Goal: Task Accomplishment & Management: Manage account settings

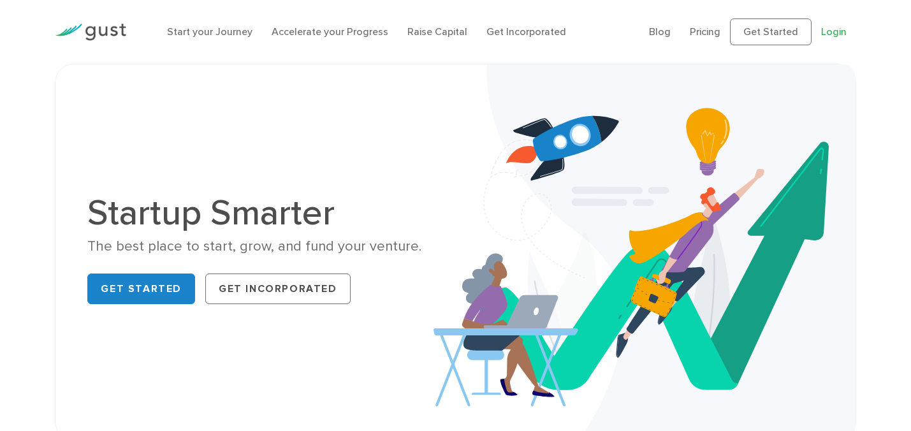
click at [838, 29] on link "Login" at bounding box center [834, 32] width 26 height 12
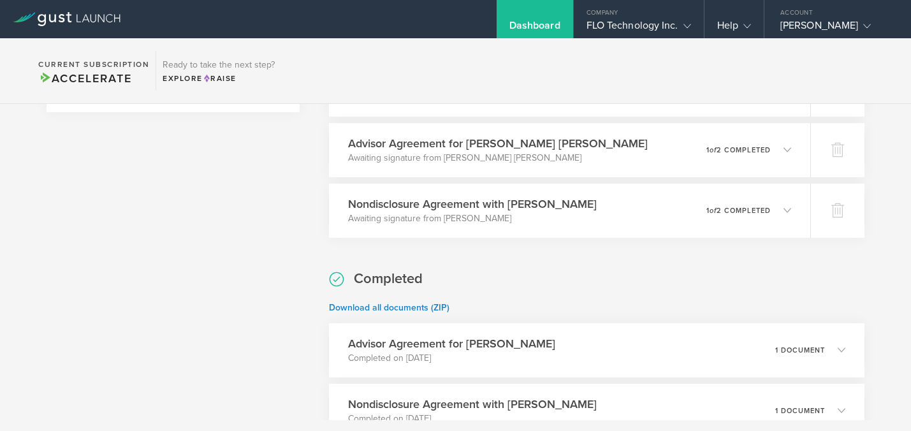
scroll to position [303, 0]
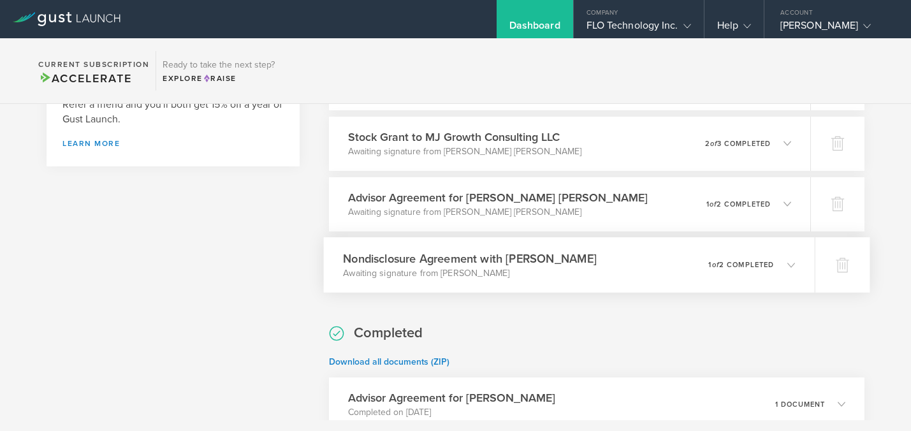
click at [789, 265] on icon at bounding box center [791, 265] width 8 height 8
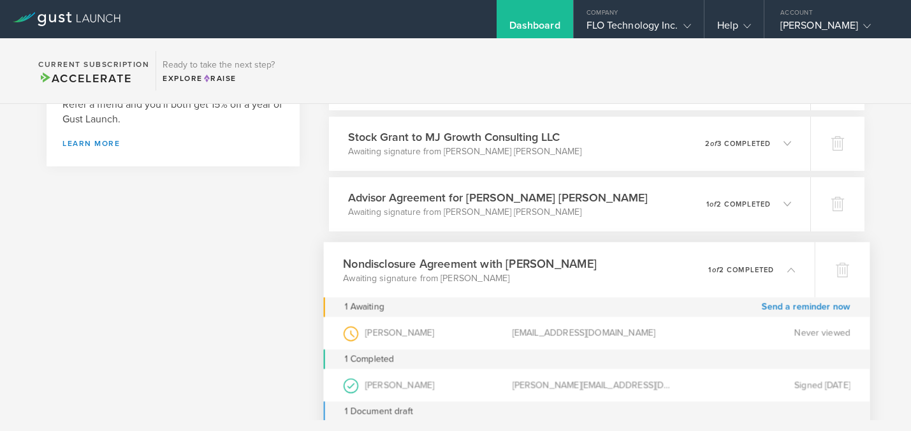
click at [789, 265] on icon at bounding box center [791, 269] width 8 height 8
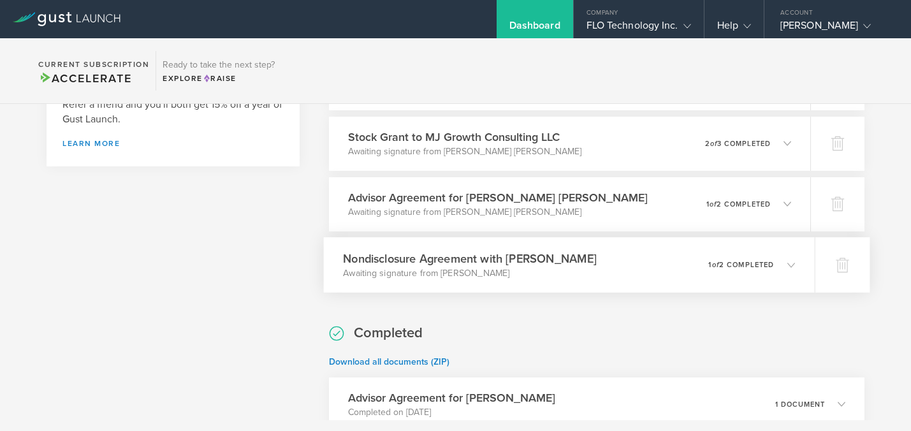
click at [789, 265] on icon at bounding box center [791, 265] width 8 height 8
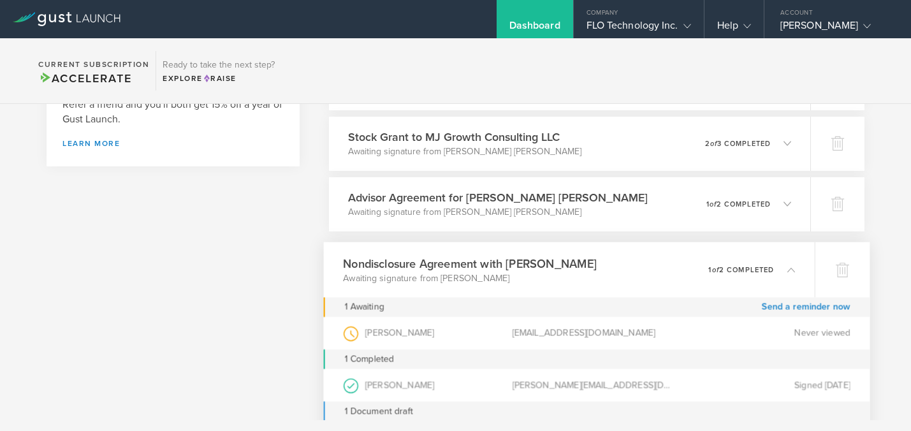
click at [780, 268] on icon at bounding box center [784, 268] width 21 height 11
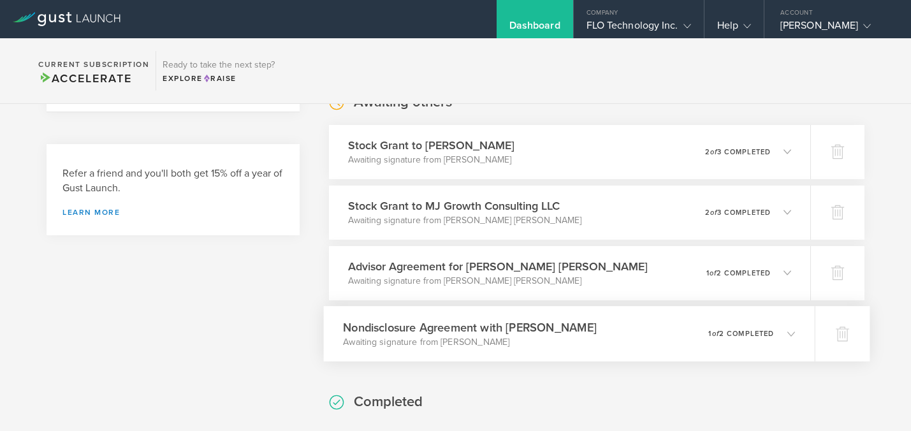
scroll to position [246, 0]
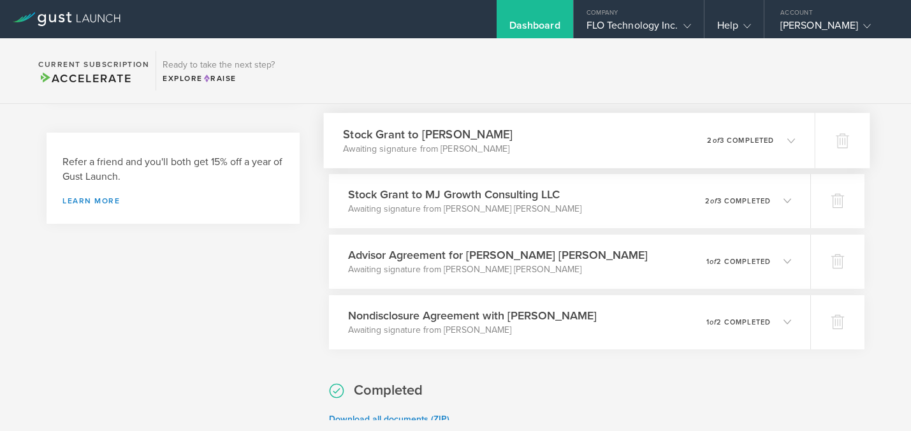
click at [789, 143] on icon at bounding box center [791, 140] width 8 height 8
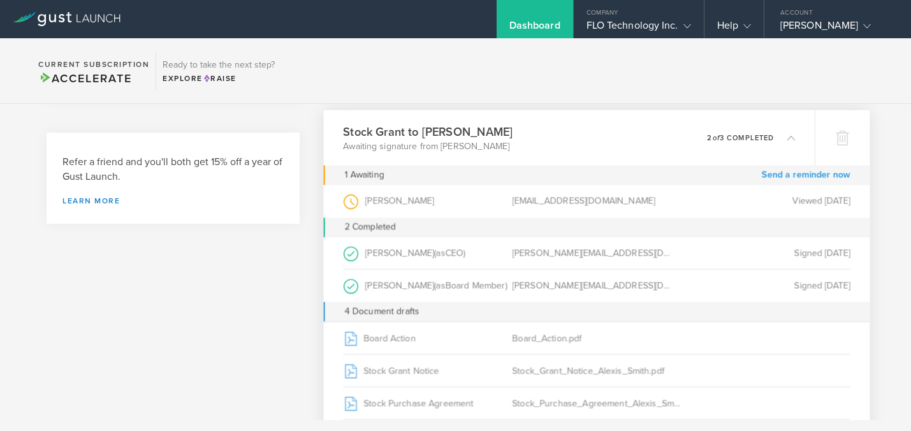
click at [789, 174] on link "Send a reminder now" at bounding box center [806, 175] width 89 height 20
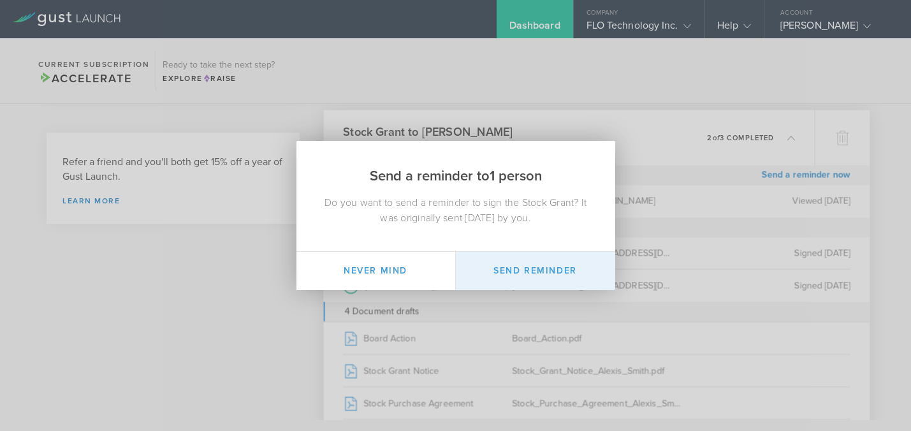
click at [515, 263] on button "Send Reminder" at bounding box center [535, 271] width 159 height 38
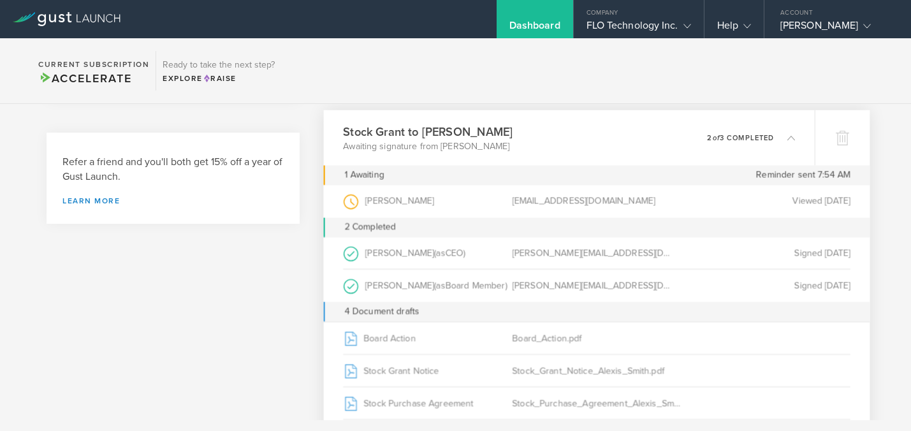
click at [786, 136] on icon at bounding box center [784, 136] width 21 height 11
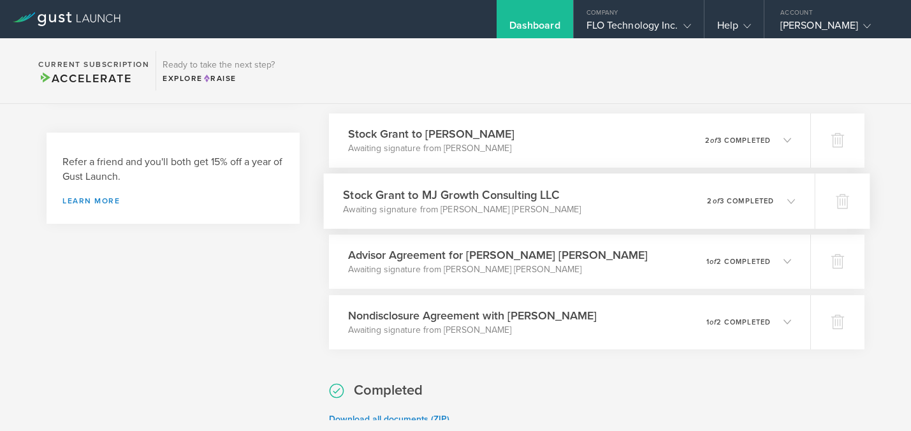
click at [778, 201] on icon at bounding box center [784, 200] width 21 height 11
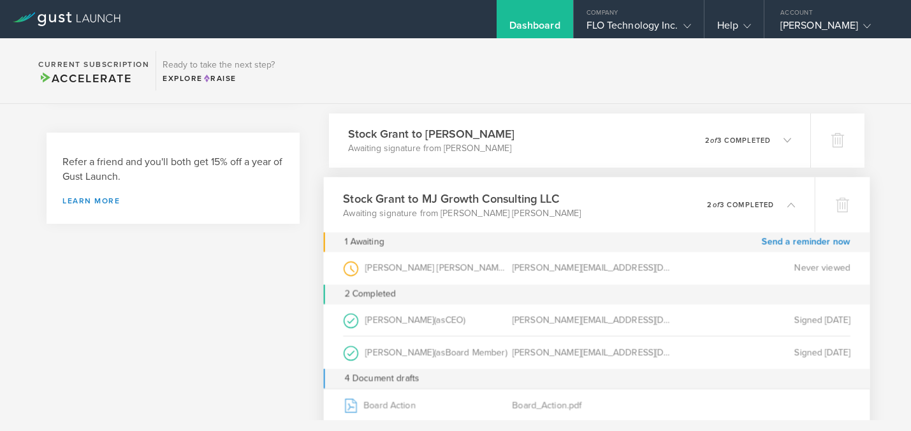
click at [778, 201] on icon at bounding box center [784, 203] width 21 height 11
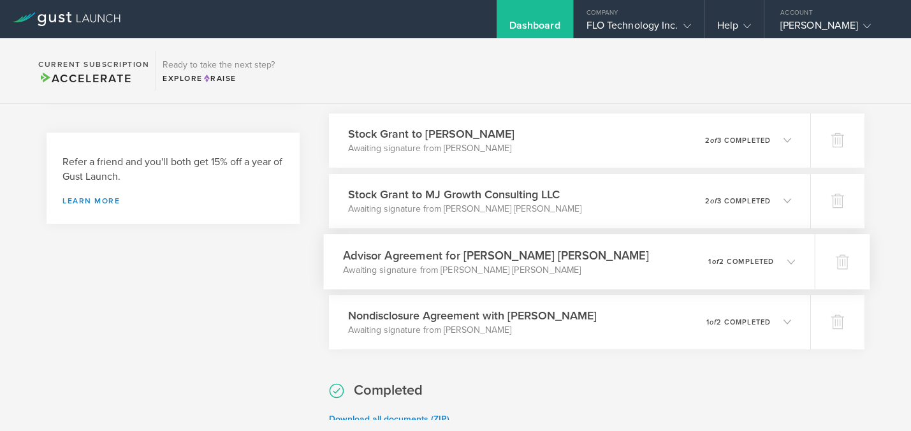
click at [789, 256] on icon at bounding box center [784, 261] width 21 height 11
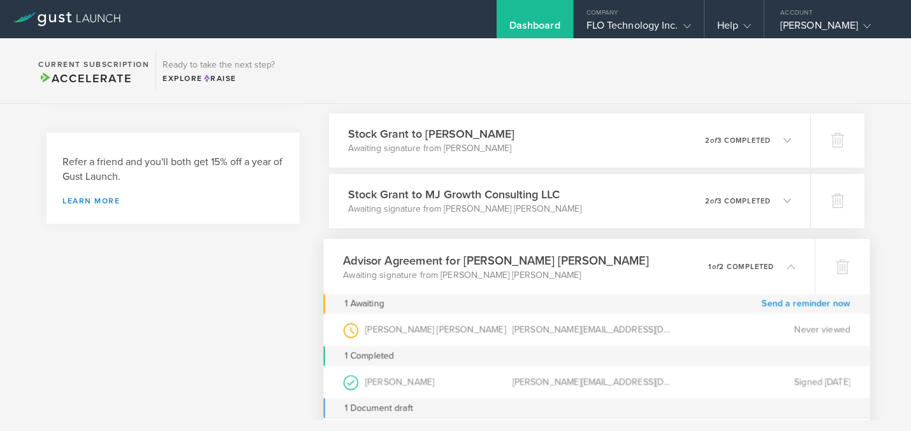
click at [790, 304] on link "Send a reminder now" at bounding box center [806, 304] width 89 height 20
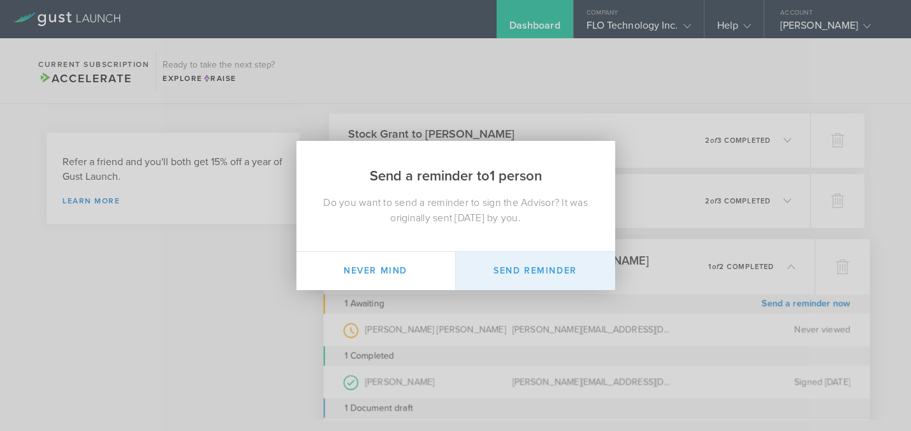
click at [509, 272] on button "Send Reminder" at bounding box center [535, 271] width 159 height 38
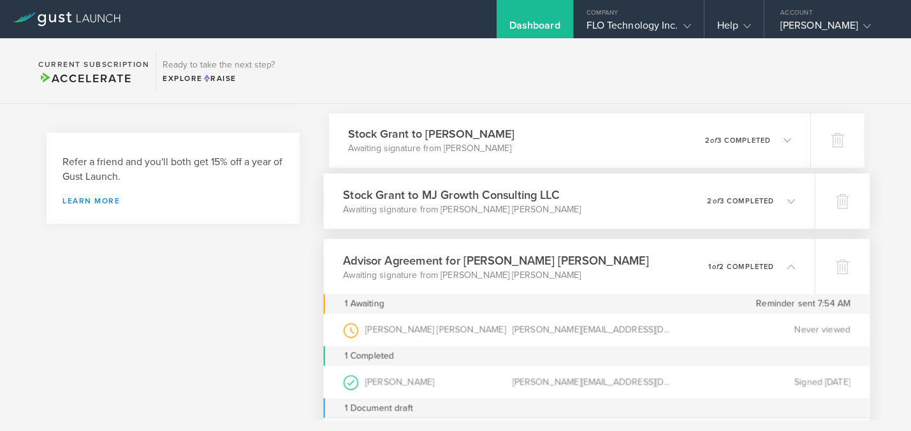
click at [787, 201] on icon at bounding box center [791, 201] width 8 height 8
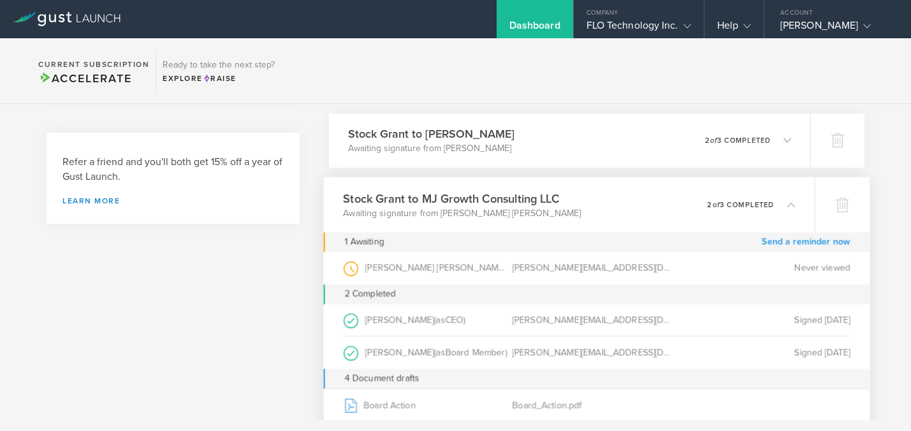
click at [788, 245] on link "Send a reminder now" at bounding box center [806, 242] width 89 height 20
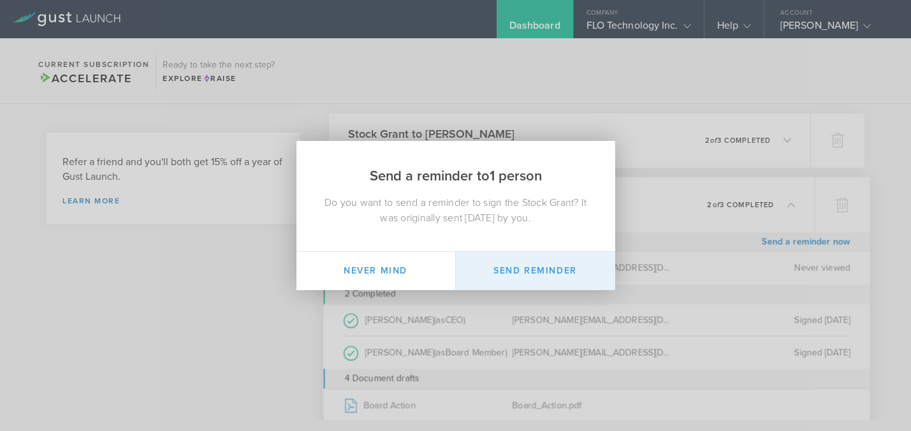
click at [532, 273] on button "Send Reminder" at bounding box center [535, 271] width 159 height 38
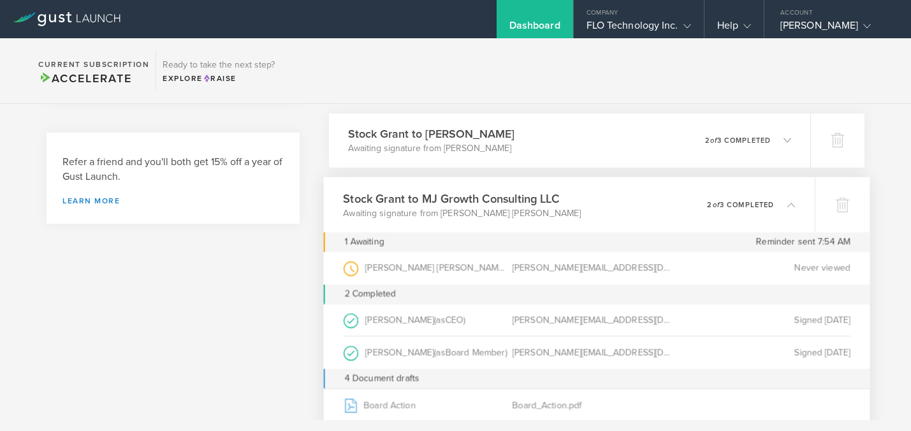
click at [789, 205] on polyline at bounding box center [791, 205] width 7 height 4
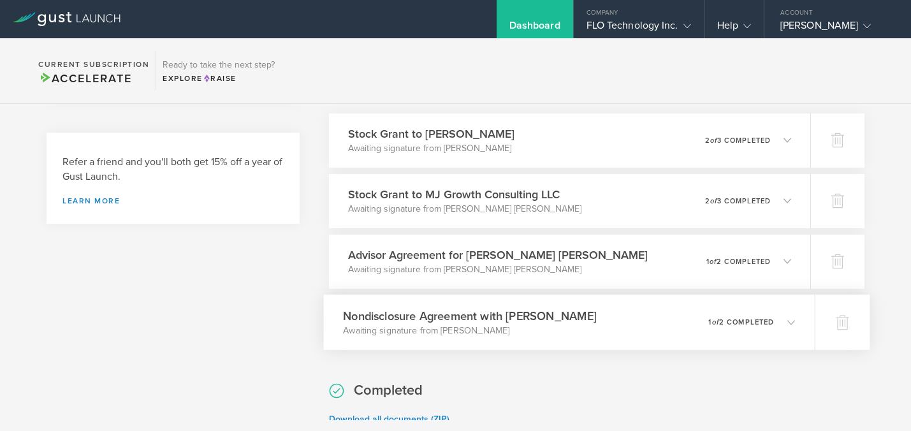
click at [784, 323] on icon at bounding box center [784, 321] width 21 height 11
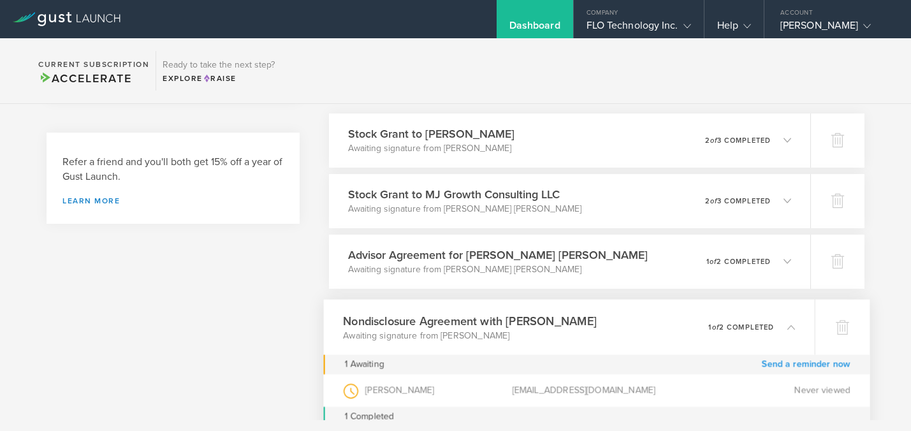
click at [795, 361] on link "Send a reminder now" at bounding box center [806, 364] width 89 height 20
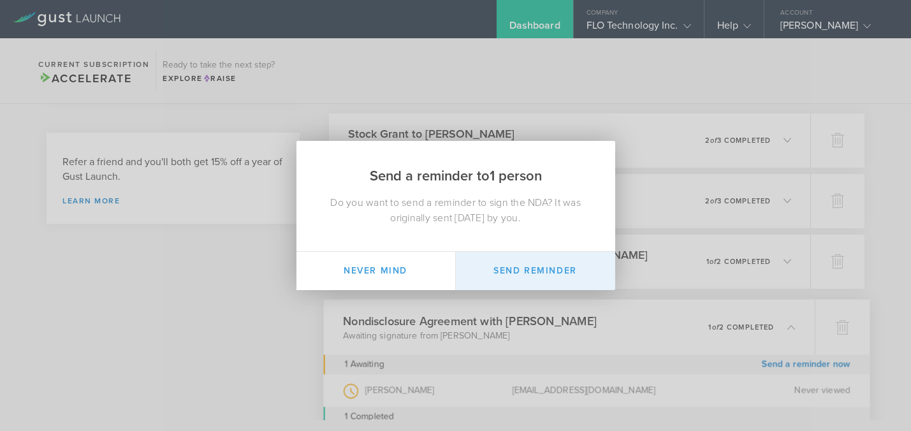
click at [559, 256] on button "Send Reminder" at bounding box center [535, 271] width 159 height 38
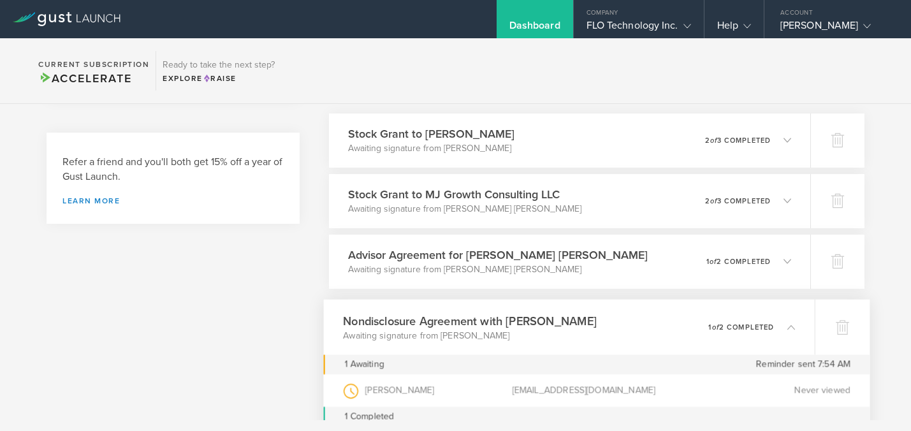
click at [788, 325] on icon at bounding box center [791, 327] width 8 height 8
